Goal: Task Accomplishment & Management: Manage account settings

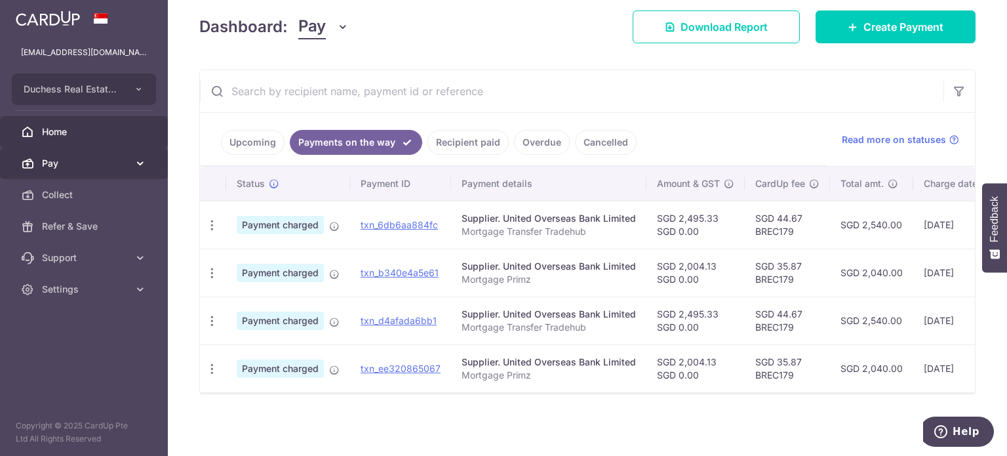
click at [100, 151] on link "Pay" at bounding box center [84, 163] width 168 height 31
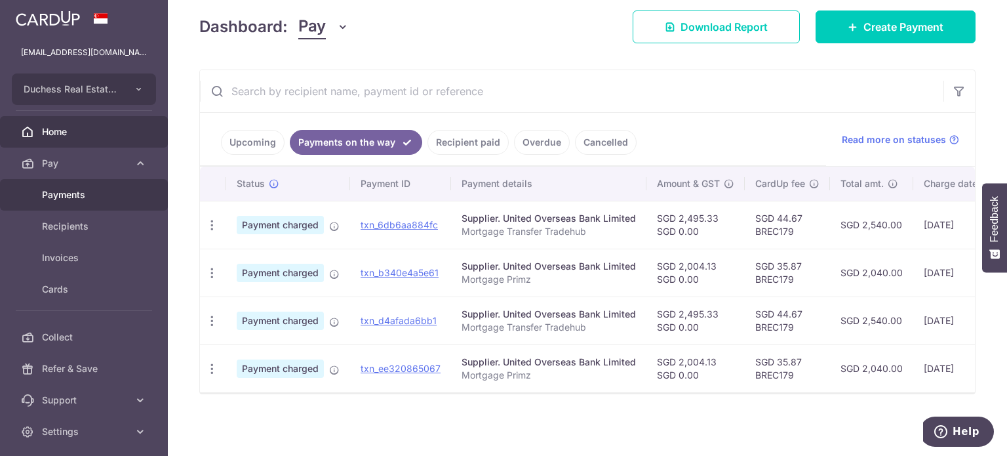
click at [96, 203] on link "Payments" at bounding box center [84, 194] width 168 height 31
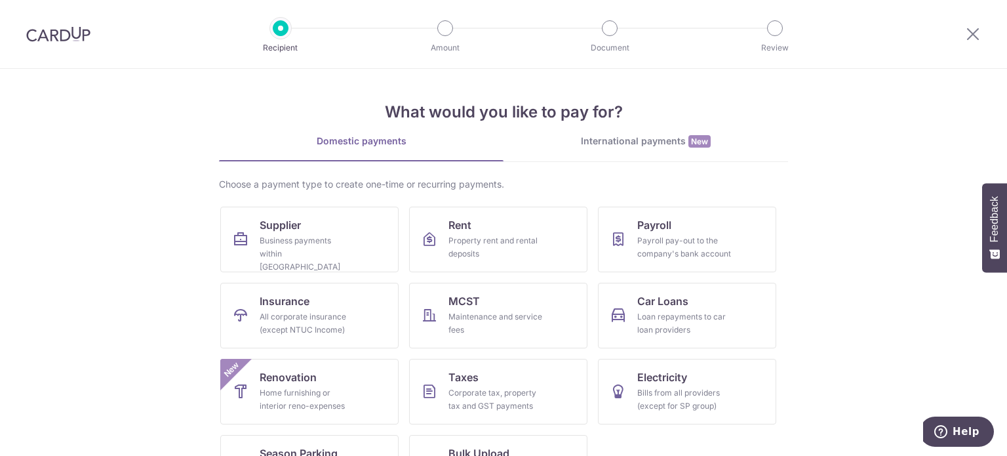
click at [1005, 35] on div at bounding box center [973, 34] width 68 height 68
click at [976, 28] on div at bounding box center [973, 34] width 68 height 68
click at [974, 30] on icon at bounding box center [973, 34] width 16 height 16
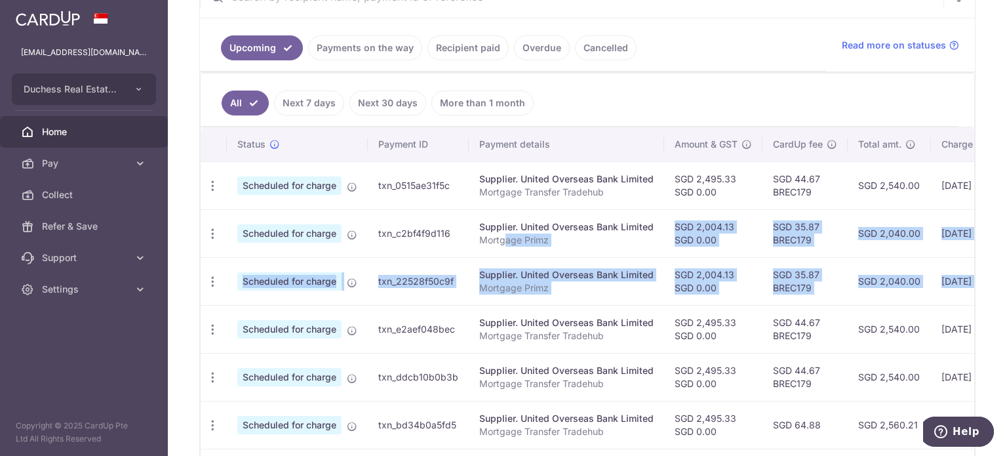
scroll to position [0, 218]
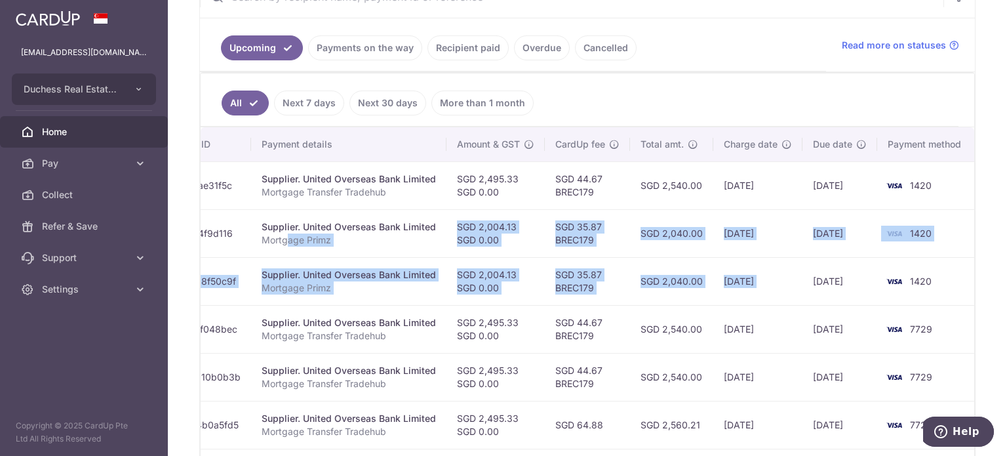
drag, startPoint x: 504, startPoint y: 246, endPoint x: 801, endPoint y: 259, distance: 297.4
click at [801, 259] on tbody "Update payment Cancel payment Scheduled for charge txn_0515ae31f5c Supplier. Un…" at bounding box center [480, 400] width 994 height 479
click at [665, 262] on td "SGD 2,040.00" at bounding box center [671, 281] width 83 height 48
click at [647, 253] on td "SGD 2,040.00" at bounding box center [671, 233] width 83 height 48
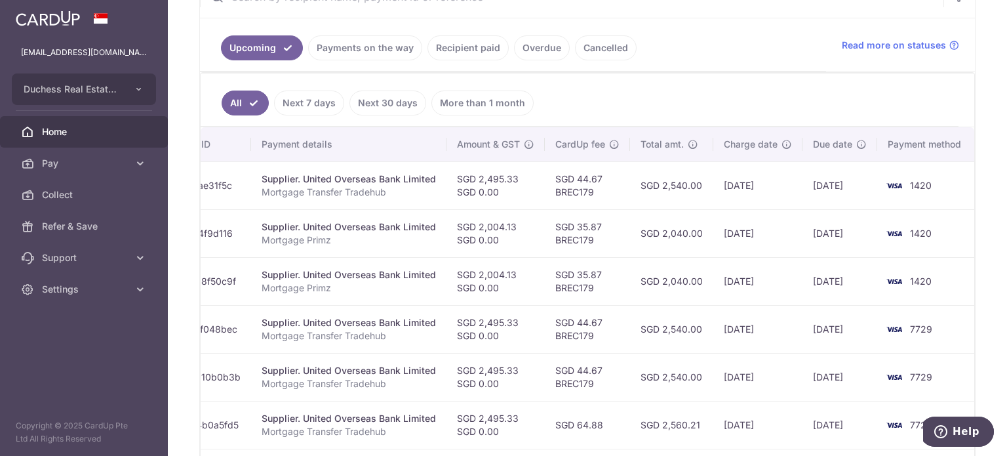
click at [609, 237] on td "SGD 35.87 BREC179" at bounding box center [587, 233] width 85 height 48
drag, startPoint x: 481, startPoint y: 272, endPoint x: 275, endPoint y: 266, distance: 206.7
click at [275, 266] on tr "Update payment Cancel payment Scheduled for charge txn_22528f50c9f Supplier. Un…" at bounding box center [480, 281] width 994 height 48
click at [388, 294] on td "Supplier. United Overseas Bank Limited Mortgage Primz" at bounding box center [348, 281] width 195 height 48
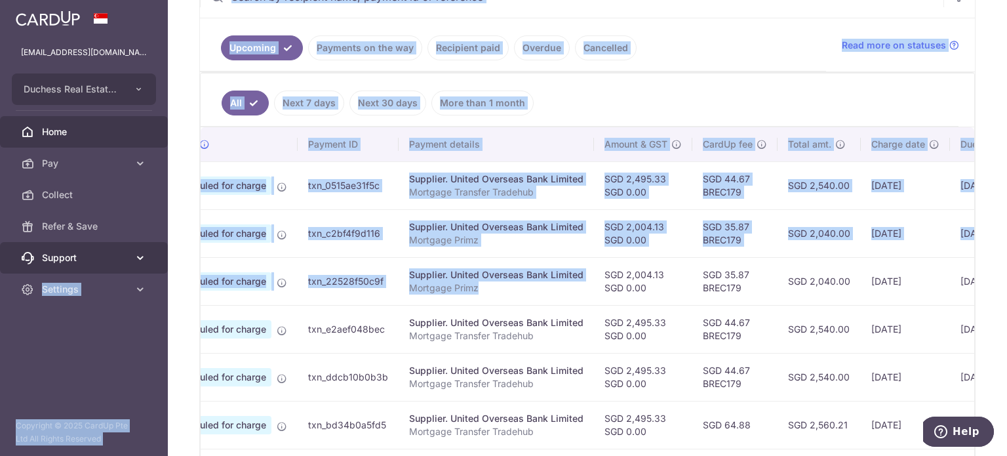
scroll to position [0, 0]
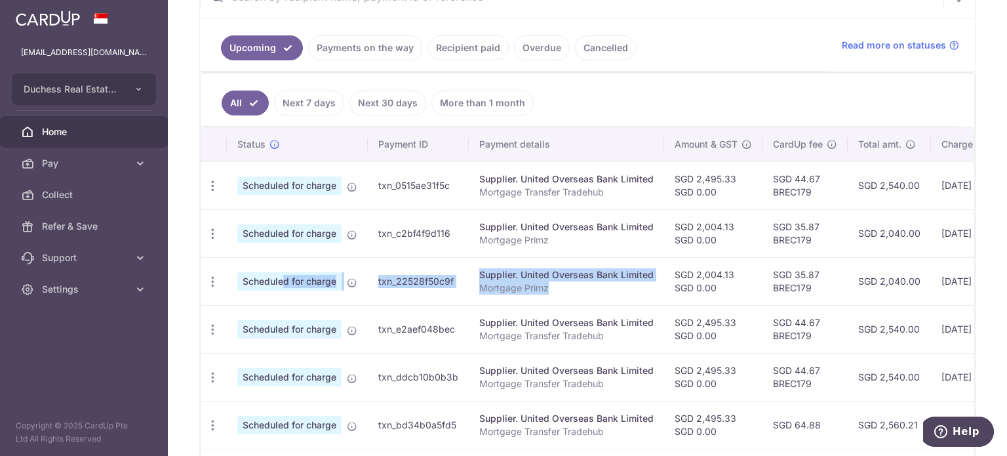
drag, startPoint x: 376, startPoint y: 289, endPoint x: 251, endPoint y: 279, distance: 125.0
click at [251, 279] on tr "Update payment Cancel payment Scheduled for charge txn_22528f50c9f Supplier. Un…" at bounding box center [698, 281] width 994 height 48
click at [214, 283] on icon "button" at bounding box center [213, 282] width 14 height 14
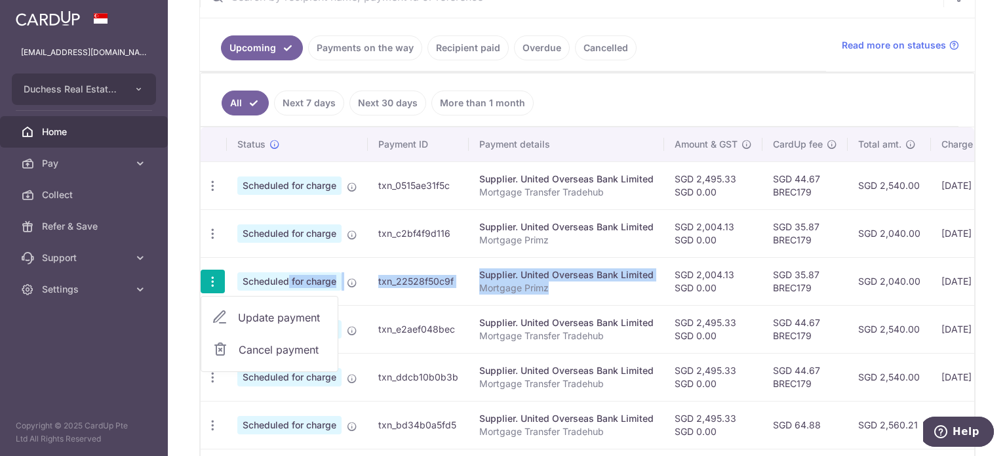
click at [324, 334] on link "Cancel payment" at bounding box center [269, 349] width 136 height 33
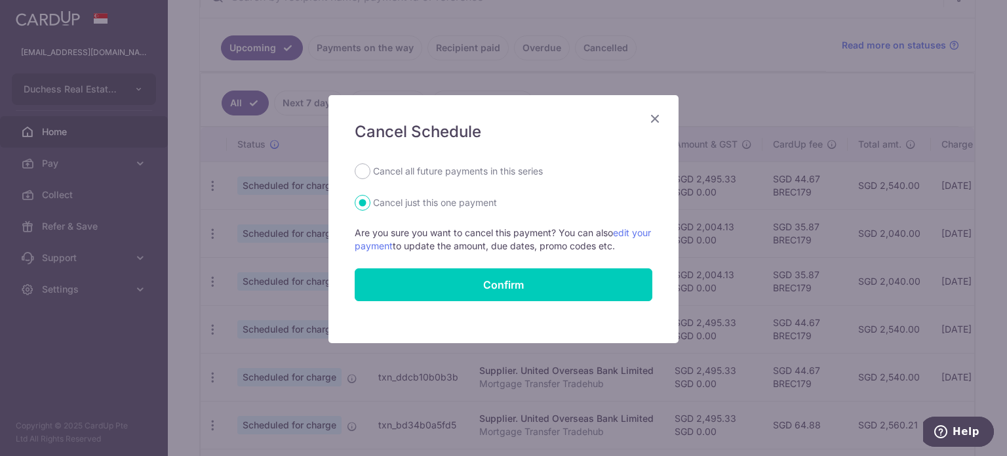
click at [655, 128] on div "Cancel Schedule Cancel all future payments in this series Cancel just this one …" at bounding box center [504, 219] width 350 height 248
click at [658, 121] on icon "Close" at bounding box center [655, 118] width 16 height 16
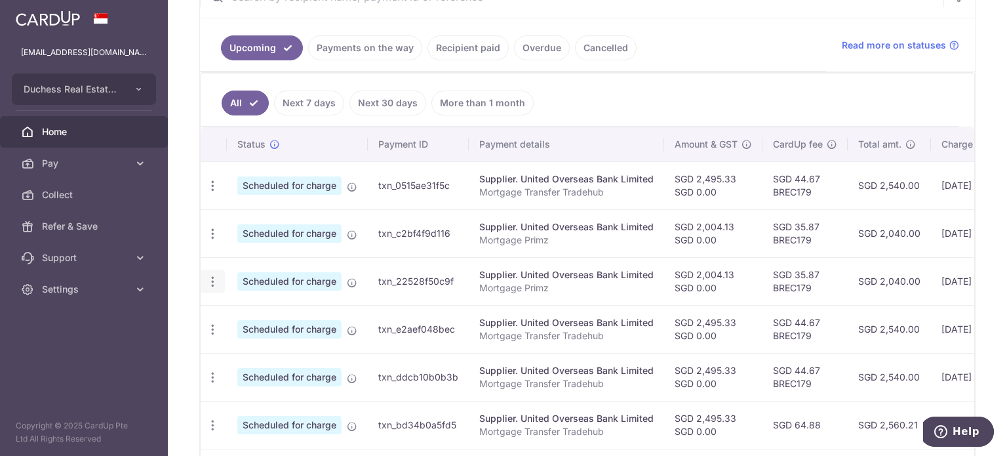
click at [207, 277] on icon "button" at bounding box center [213, 282] width 14 height 14
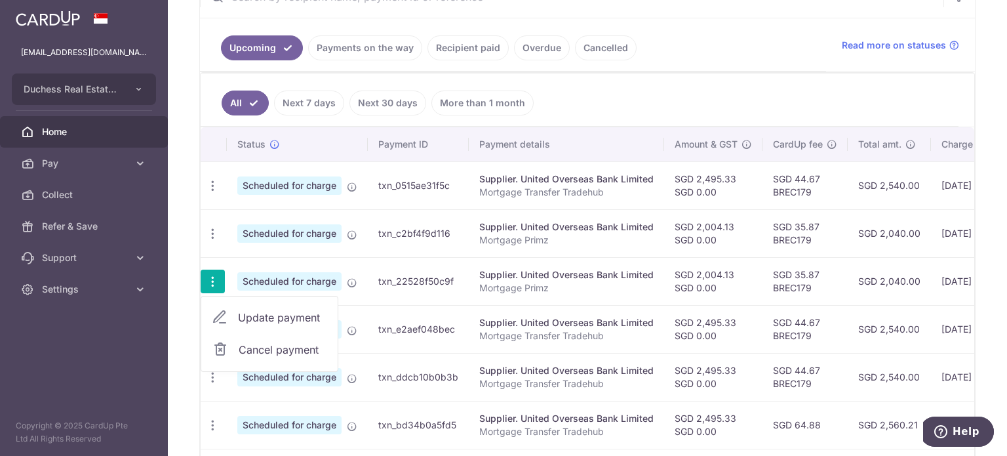
click at [248, 314] on span "Update payment" at bounding box center [282, 318] width 89 height 16
radio input "true"
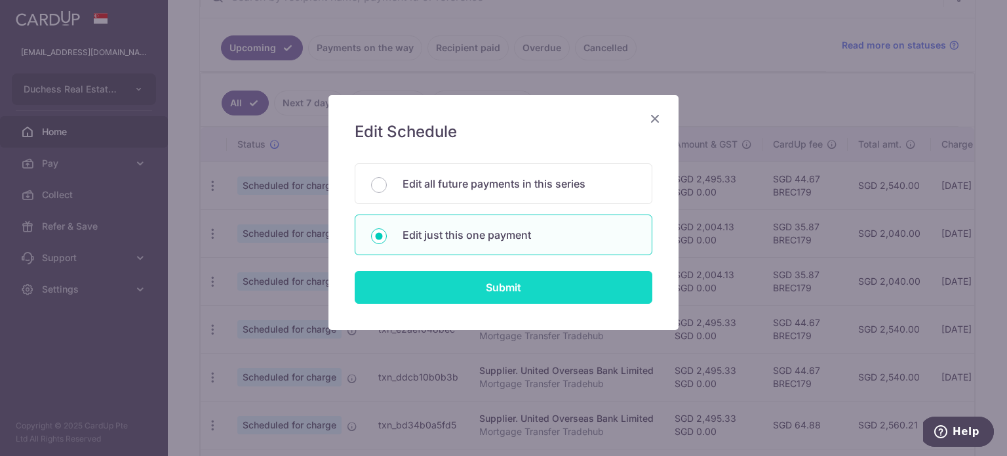
click at [527, 293] on input "Submit" at bounding box center [504, 287] width 298 height 33
radio input "true"
type input "2,004.13"
type input "0.00"
type input "[DATE]"
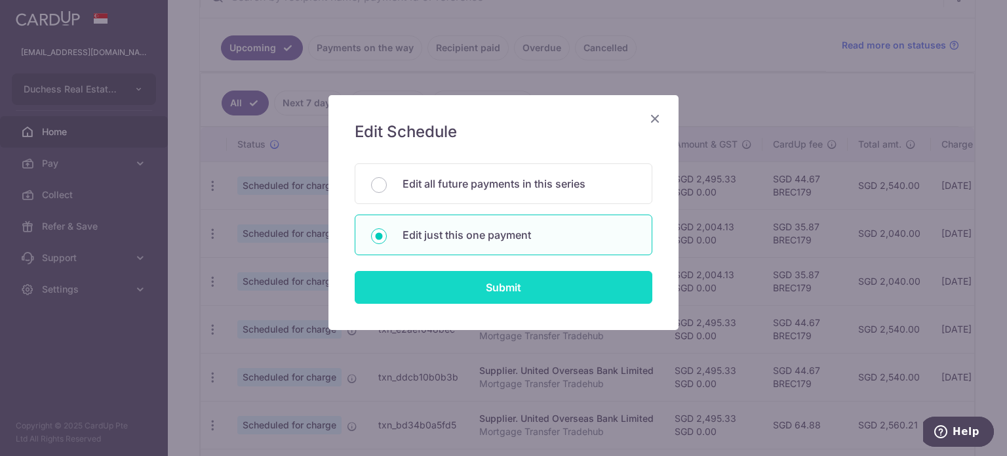
type input "Mortgage Primz"
type input "Primz"
type input "BREC179"
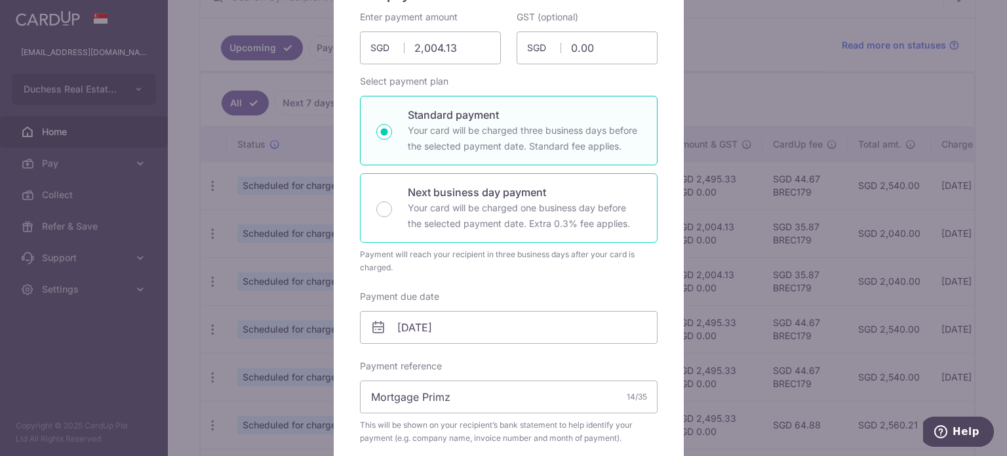
scroll to position [197, 0]
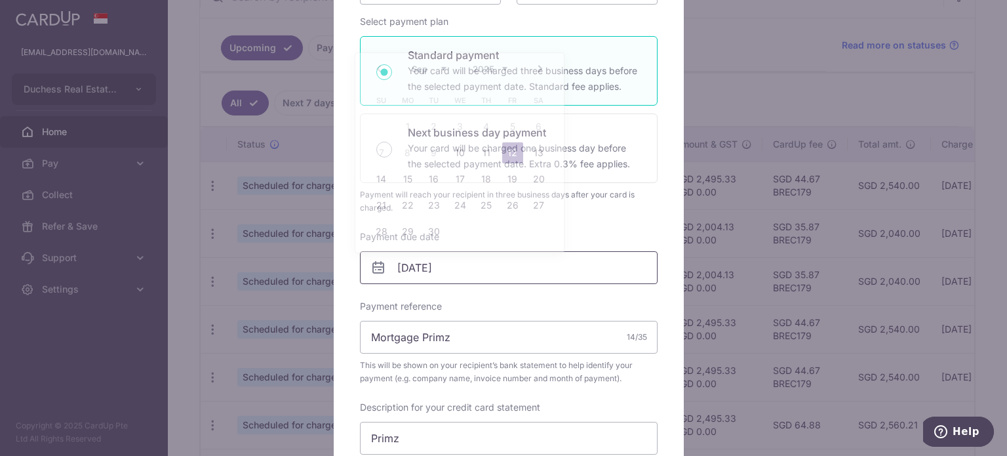
click at [485, 272] on input "[DATE]" at bounding box center [509, 267] width 298 height 33
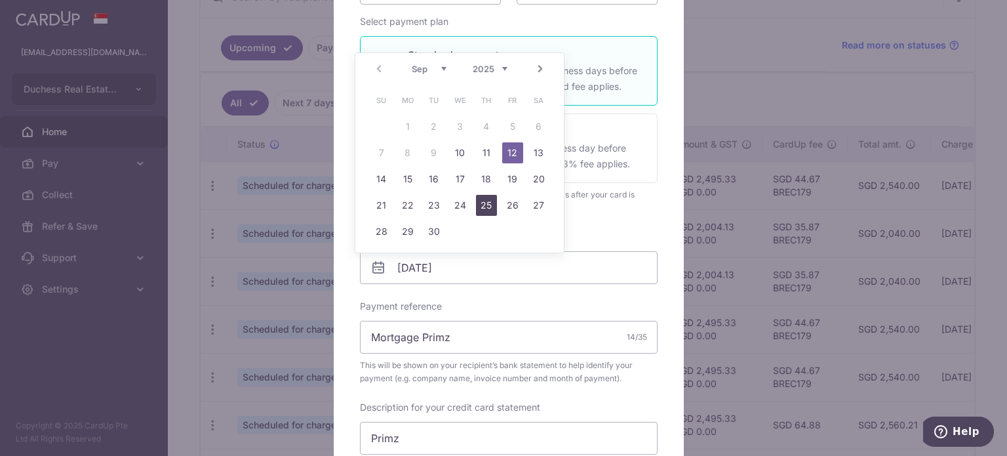
click at [485, 207] on link "25" at bounding box center [486, 205] width 21 height 21
type input "[DATE]"
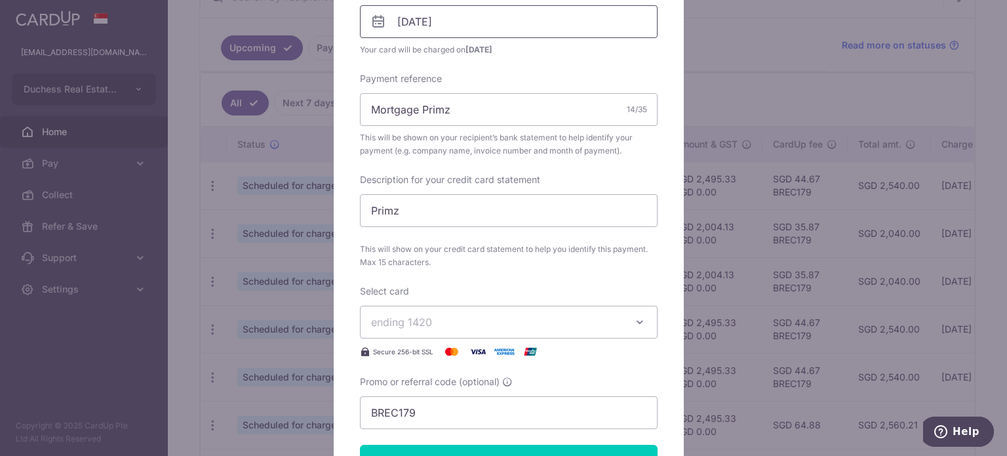
scroll to position [459, 0]
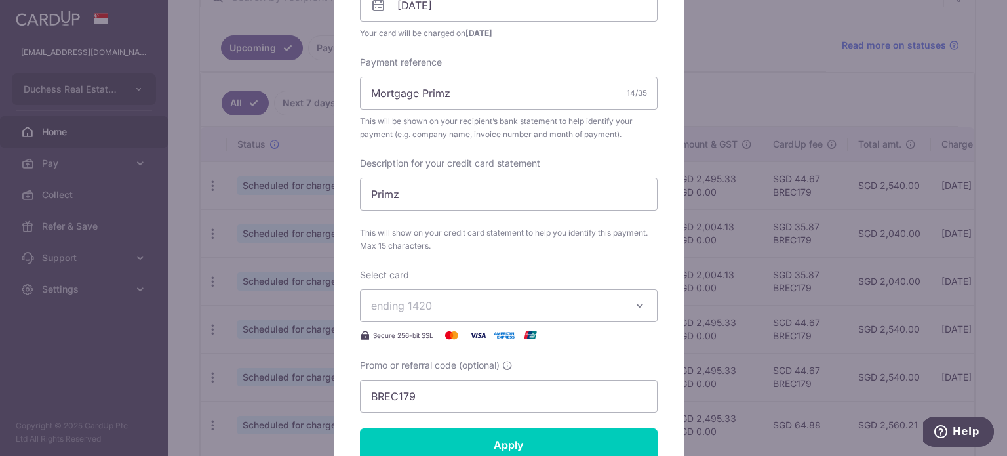
click at [485, 314] on button "ending 1420" at bounding box center [509, 305] width 298 height 33
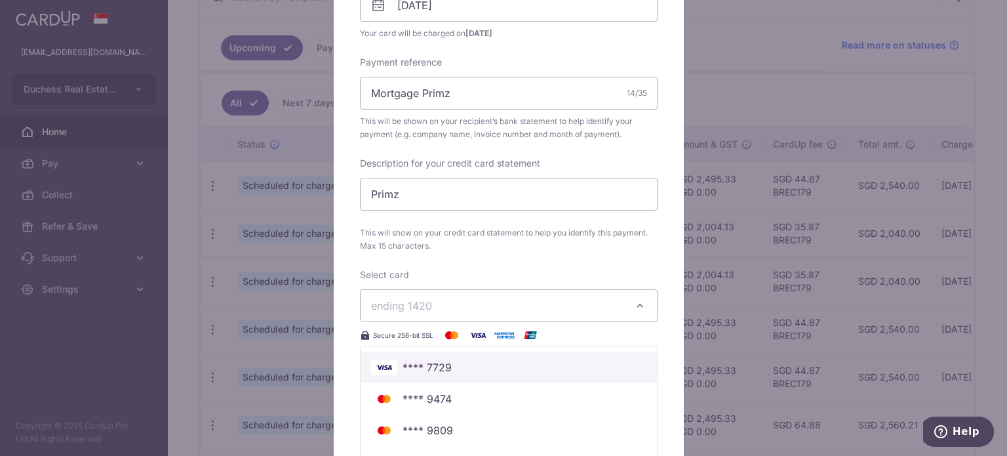
click at [460, 376] on link "**** 7729" at bounding box center [509, 367] width 296 height 31
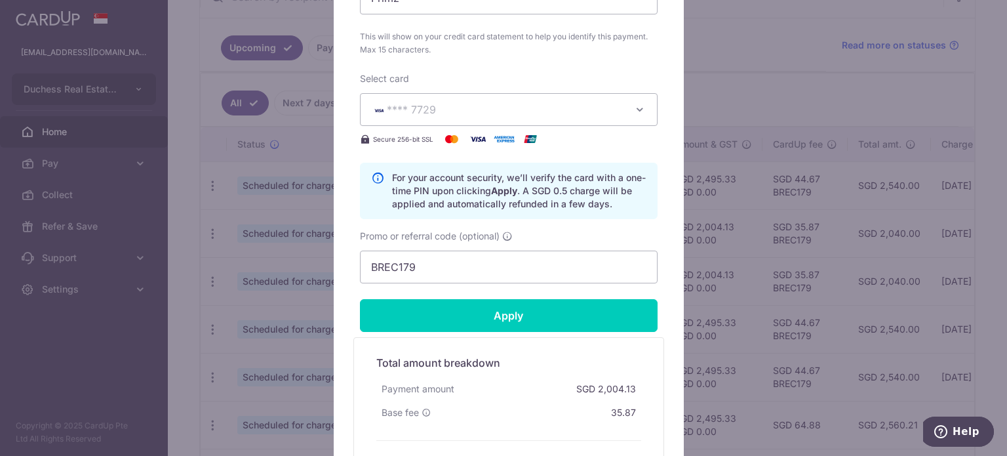
scroll to position [656, 0]
click at [523, 318] on input "Apply" at bounding box center [509, 314] width 298 height 33
click at [895, 162] on div "Edit payment By clicking apply, you will make changes to all payments to United…" at bounding box center [503, 228] width 1007 height 456
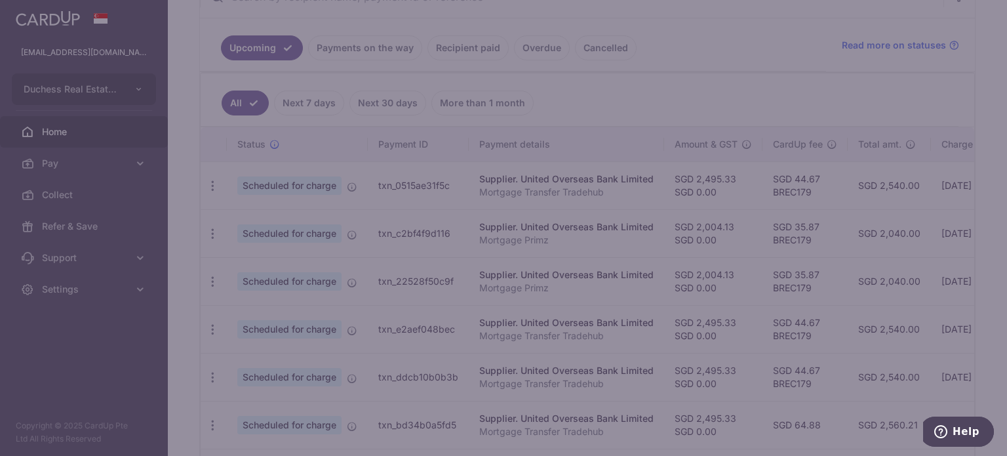
type input "Successfully Applied"
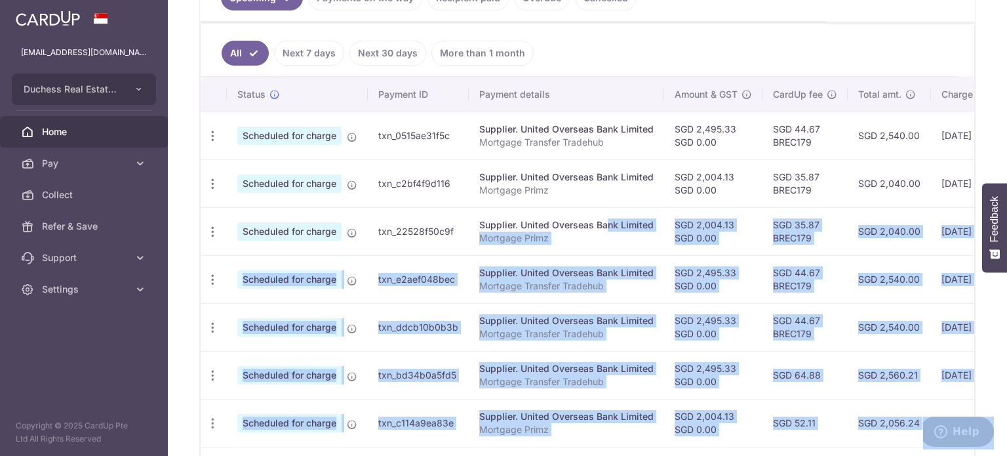
scroll to position [0, 218]
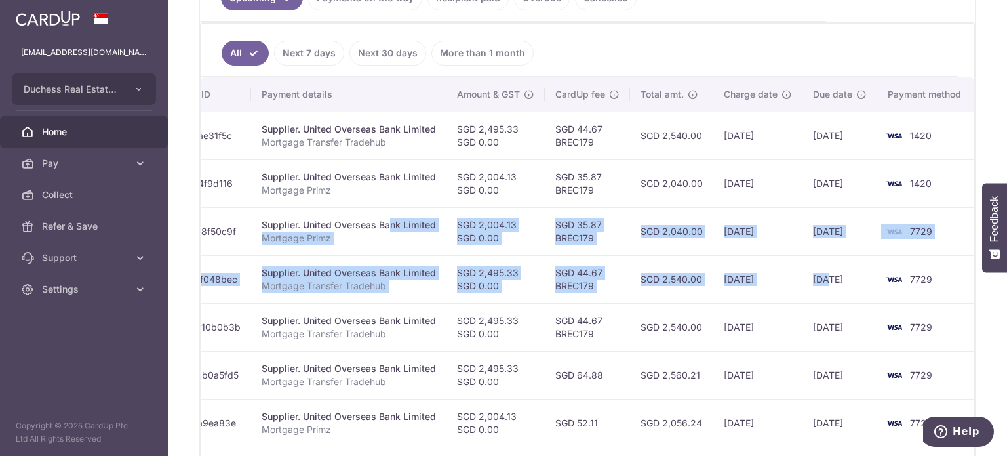
drag, startPoint x: 562, startPoint y: 208, endPoint x: 777, endPoint y: 271, distance: 223.5
click at [823, 259] on tbody "Update payment Cancel payment Scheduled for charge txn_0515ae31f5c Supplier. Un…" at bounding box center [480, 350] width 994 height 479
click at [670, 289] on td "SGD 2,540.00" at bounding box center [671, 279] width 83 height 48
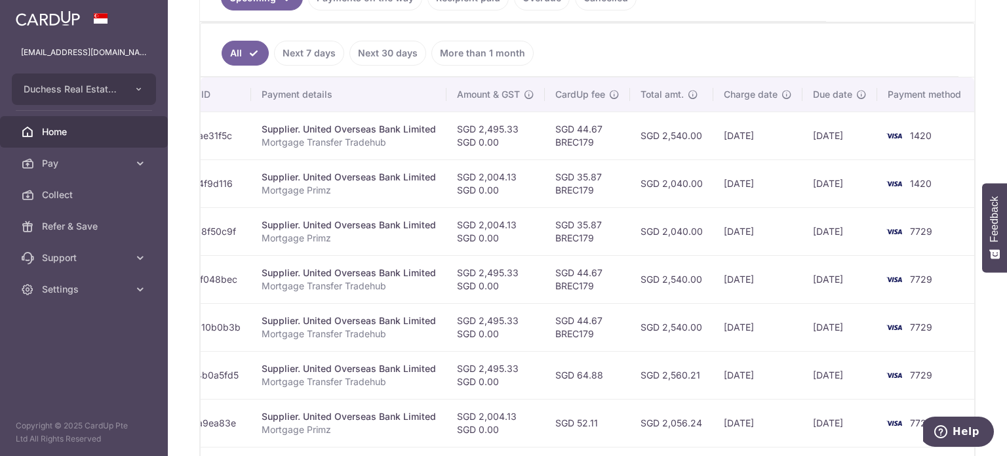
click at [691, 209] on td "SGD 2,040.00" at bounding box center [671, 231] width 83 height 48
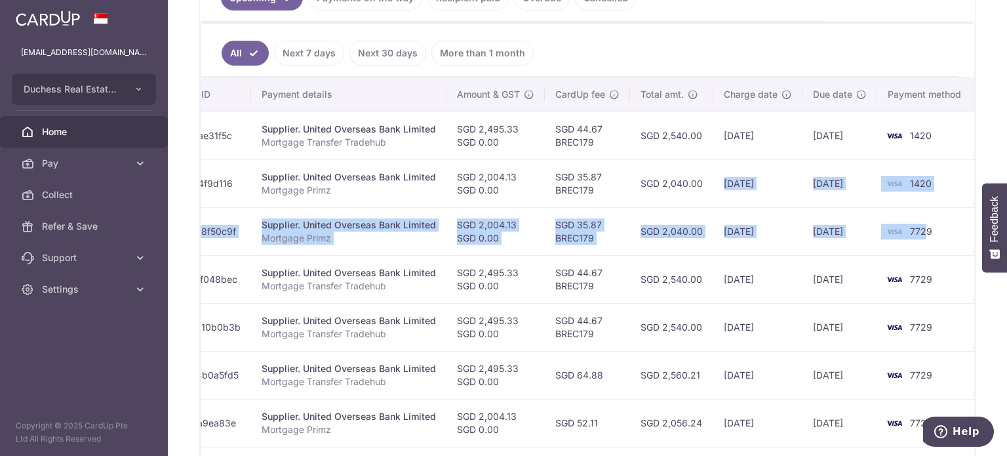
drag, startPoint x: 674, startPoint y: 204, endPoint x: 905, endPoint y: 225, distance: 231.8
click at [910, 225] on tbody "Update payment Cancel payment Scheduled for charge txn_0515ae31f5c Supplier. Un…" at bounding box center [480, 350] width 994 height 479
click at [881, 228] on img at bounding box center [894, 232] width 26 height 16
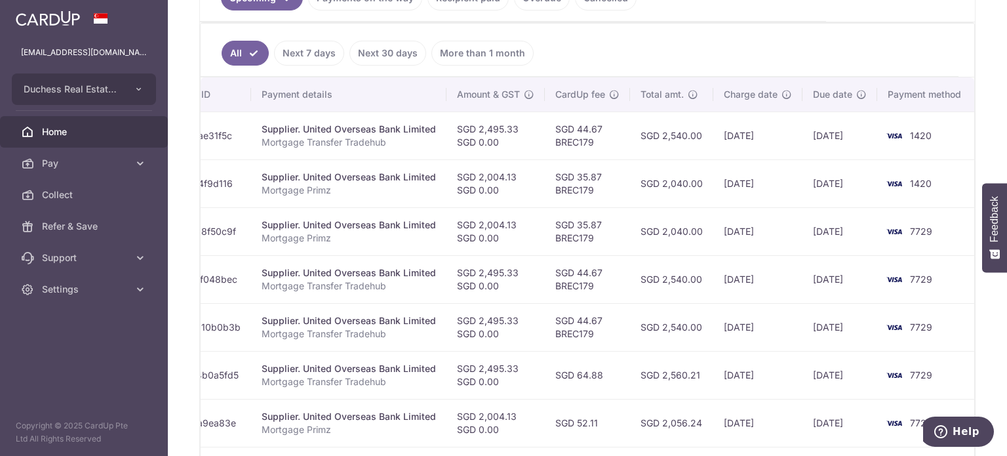
click at [805, 319] on td "[DATE]" at bounding box center [840, 327] width 75 height 48
click at [609, 291] on td "SGD 44.67 BREC179" at bounding box center [587, 279] width 85 height 48
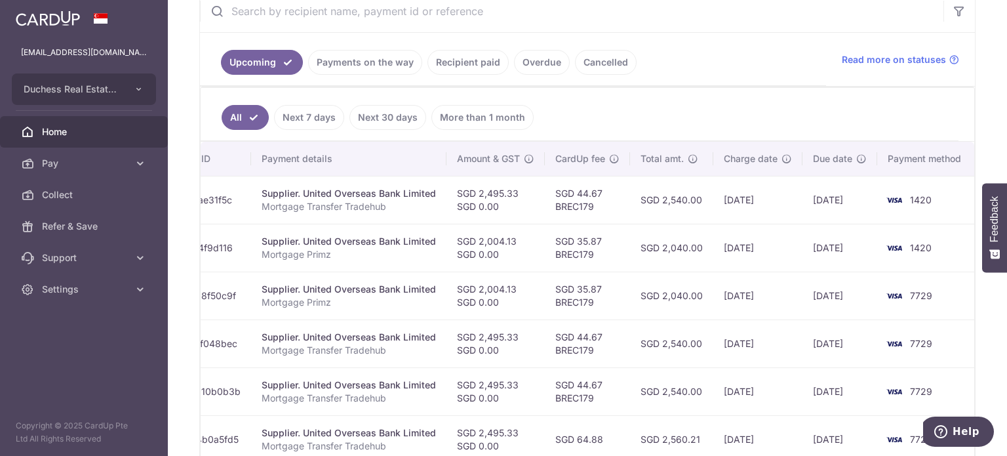
scroll to position [262, 0]
click at [375, 68] on link "Payments on the way" at bounding box center [365, 63] width 114 height 25
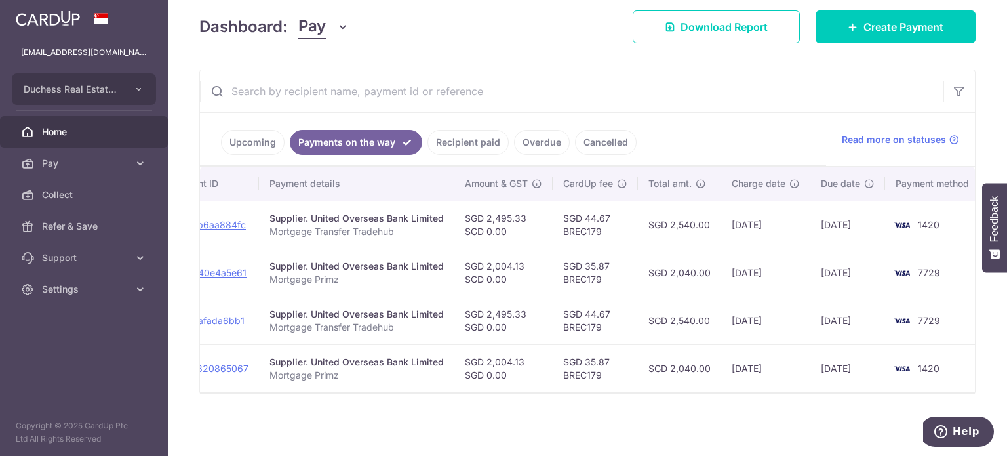
scroll to position [0, 201]
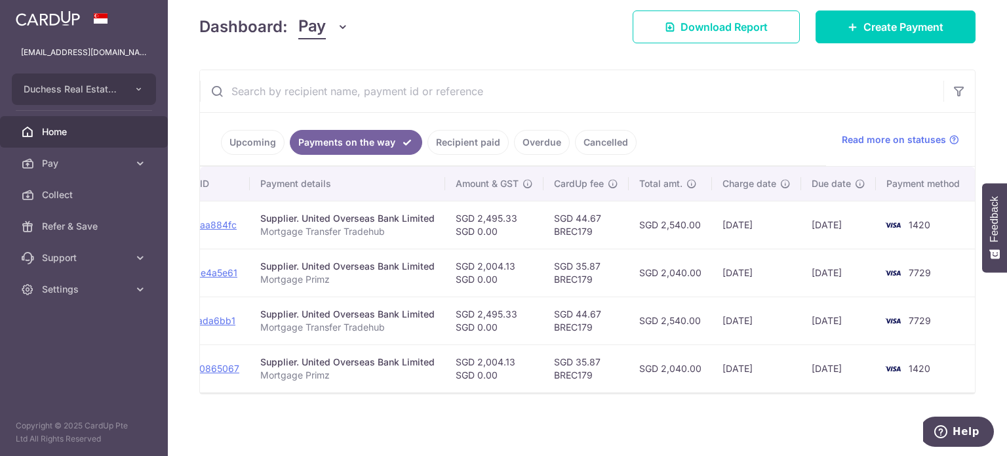
click at [456, 147] on link "Recipient paid" at bounding box center [468, 142] width 81 height 25
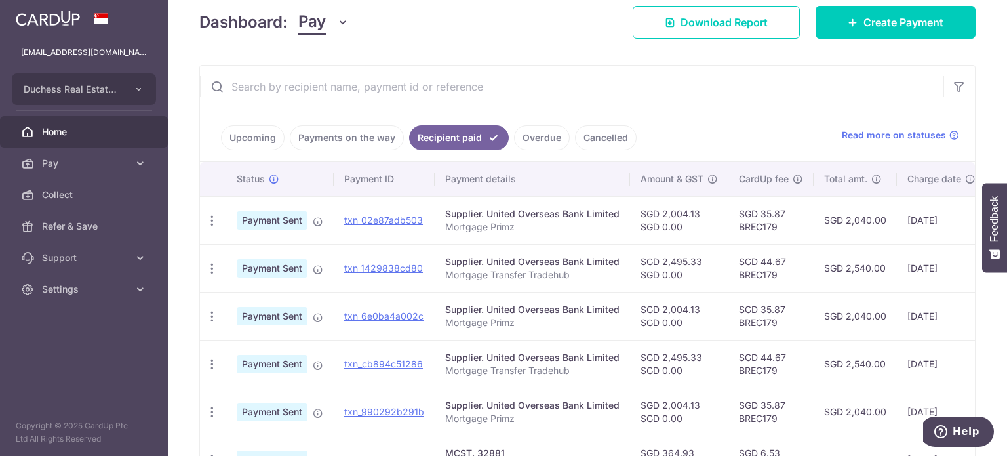
scroll to position [0, 184]
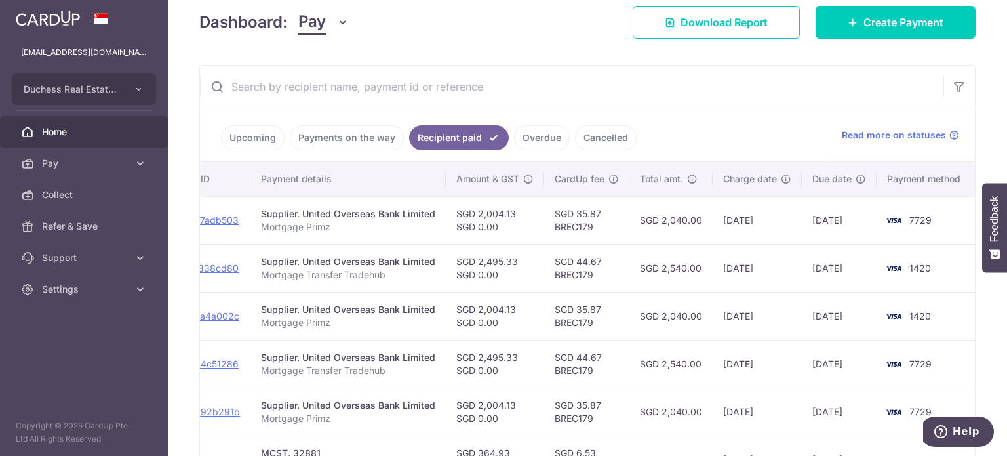
drag, startPoint x: 679, startPoint y: 277, endPoint x: 716, endPoint y: 317, distance: 54.3
click at [764, 312] on tbody "PDF Receipt Payment Sent txn_02e87adb503 Supplier. United Overseas Bank Limited…" at bounding box center [496, 435] width 961 height 479
click at [693, 320] on td "SGD 2,040.00" at bounding box center [671, 316] width 83 height 48
click at [369, 142] on link "Payments on the way" at bounding box center [347, 137] width 114 height 25
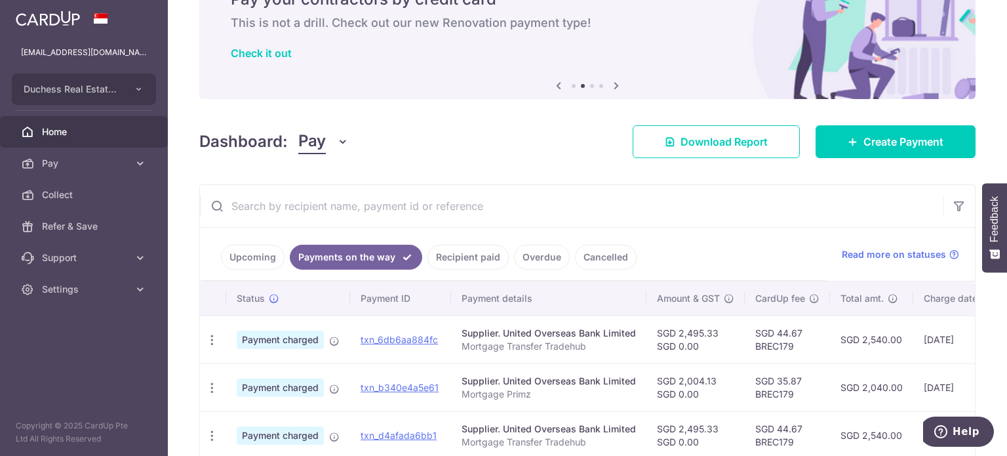
scroll to position [188, 0]
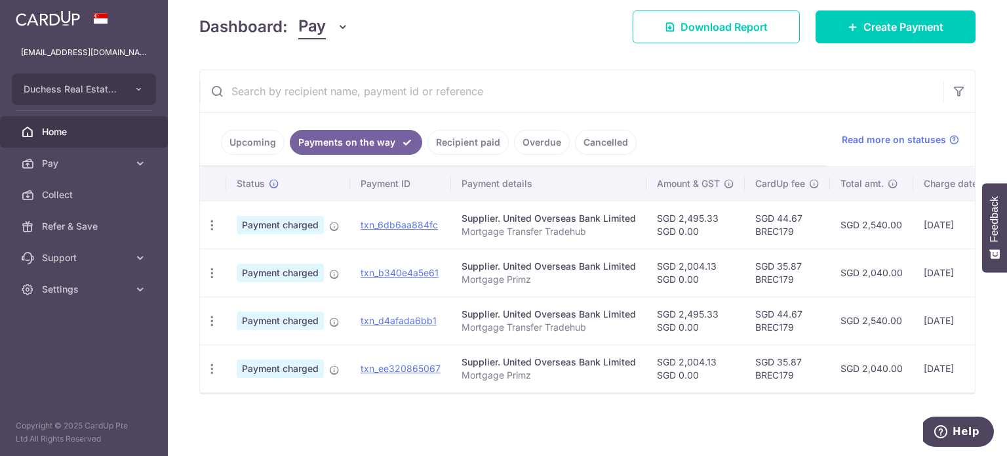
drag, startPoint x: 533, startPoint y: 393, endPoint x: 655, endPoint y: 405, distance: 123.3
click at [655, 405] on div "× Pause Schedule Pause all future payments in this series Pause just this one p…" at bounding box center [588, 228] width 840 height 456
